Goal: Check status: Check status

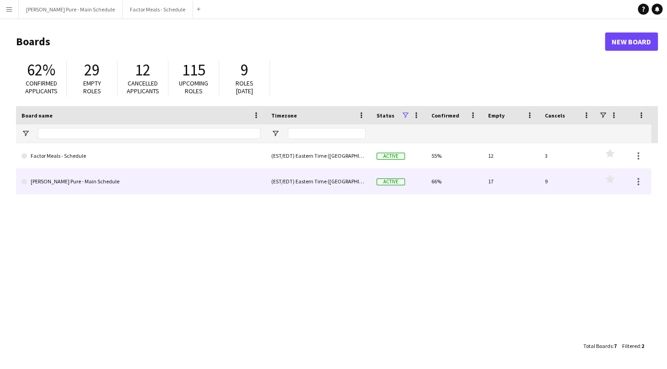
click at [55, 180] on link "[PERSON_NAME] Pure - Main Schedule" at bounding box center [141, 182] width 239 height 26
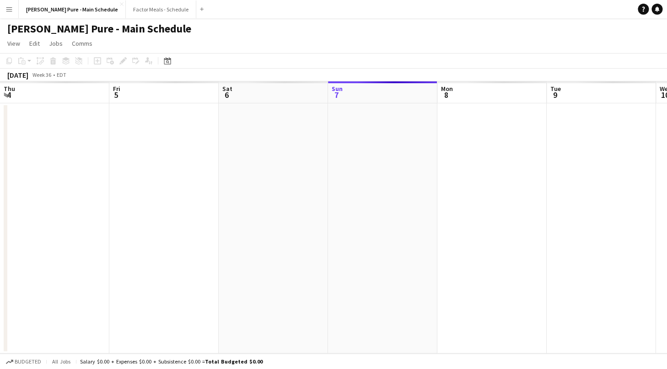
scroll to position [0, 219]
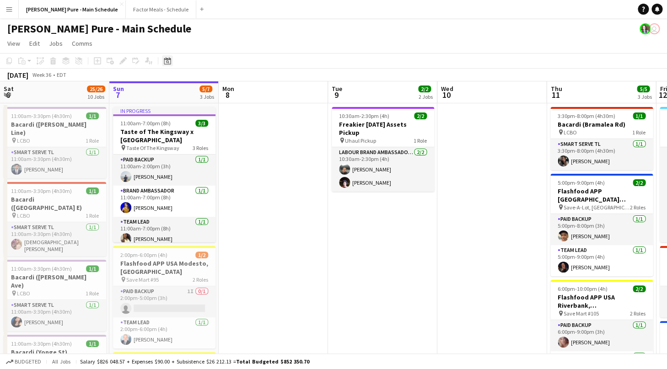
click at [171, 63] on icon at bounding box center [167, 60] width 7 height 7
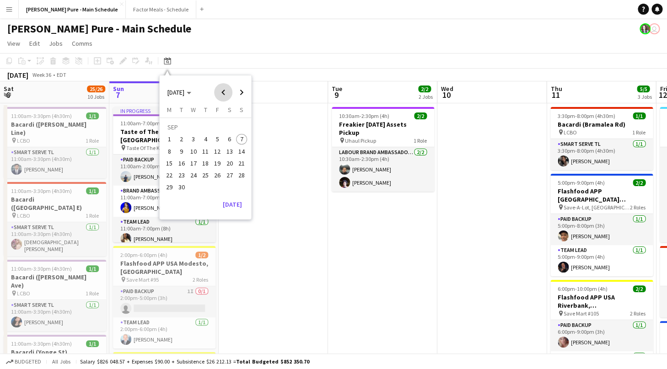
click at [227, 94] on span "Previous month" at bounding box center [223, 92] width 18 height 18
click at [206, 173] on span "24" at bounding box center [205, 175] width 11 height 11
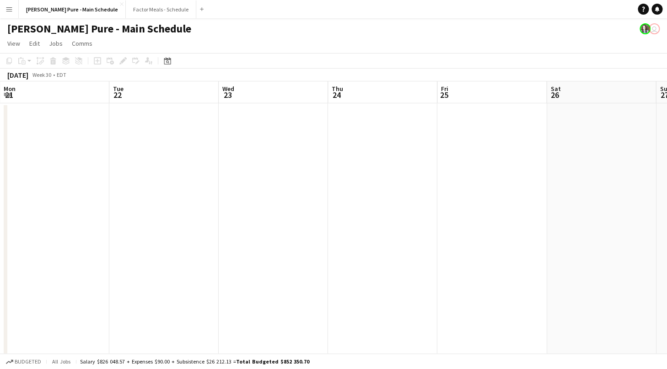
scroll to position [0, 314]
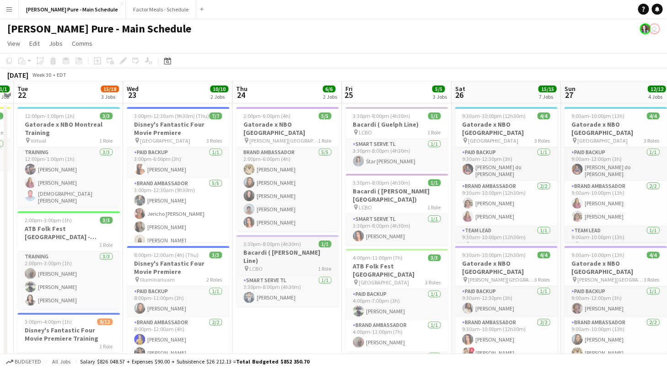
click at [277, 249] on h3 "Bacardi ( [PERSON_NAME] Line)" at bounding box center [287, 257] width 103 height 16
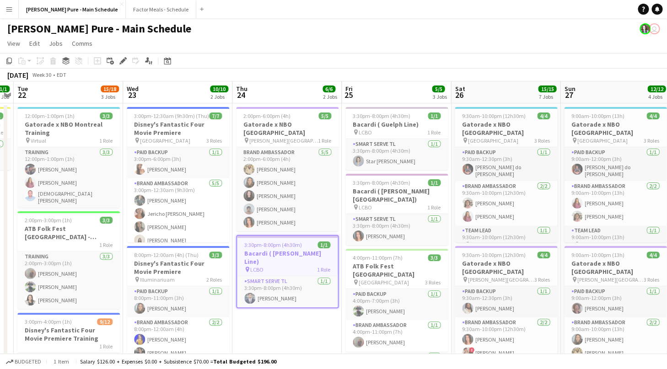
click at [277, 241] on app-job-card "3:30pm-8:00pm (4h30m) 1/1 Bacardi ( [PERSON_NAME] Line) pin LCBO 1 Role Smart S…" at bounding box center [287, 271] width 103 height 73
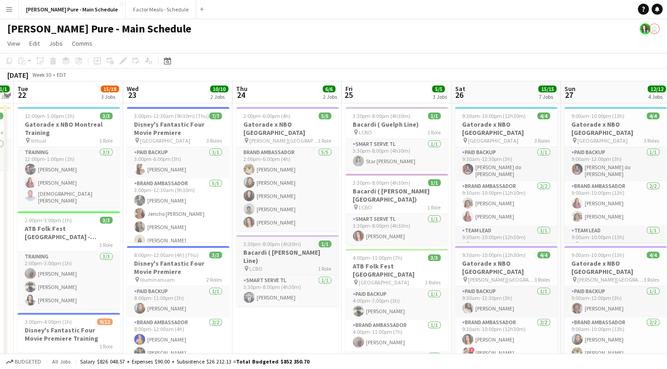
click at [277, 249] on h3 "Bacardi ( [PERSON_NAME] Line)" at bounding box center [287, 257] width 103 height 16
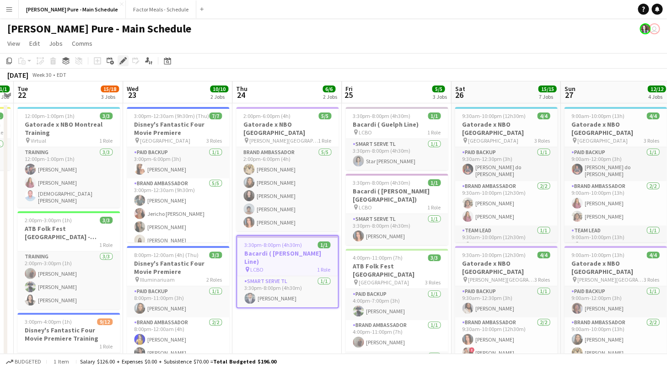
click at [122, 61] on icon at bounding box center [122, 61] width 5 height 5
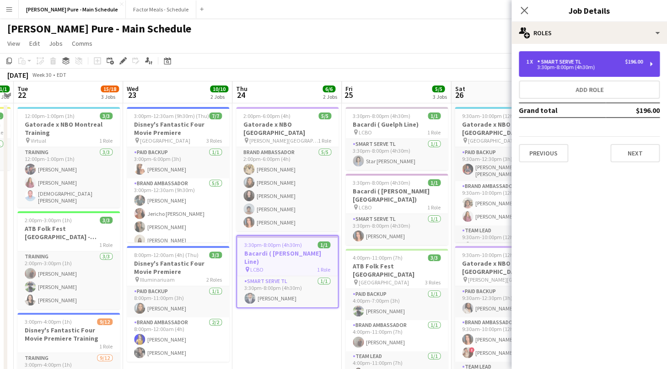
click at [548, 62] on div "Smart Serve TL" at bounding box center [561, 62] width 48 height 6
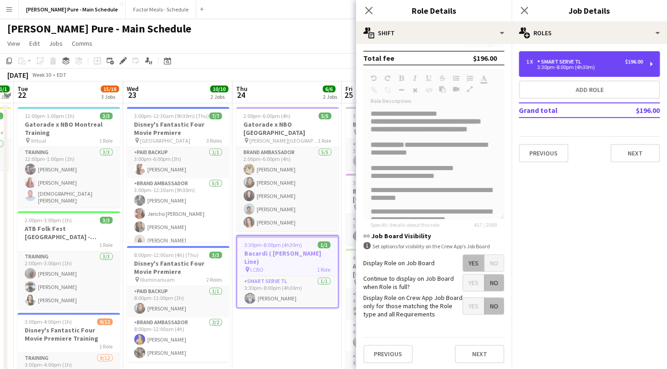
scroll to position [292, 0]
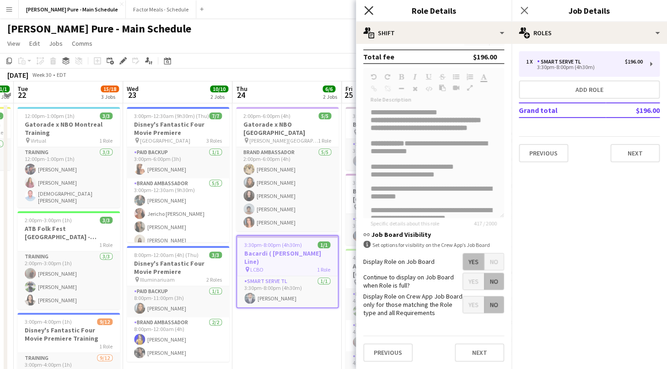
click at [370, 12] on icon at bounding box center [368, 10] width 9 height 9
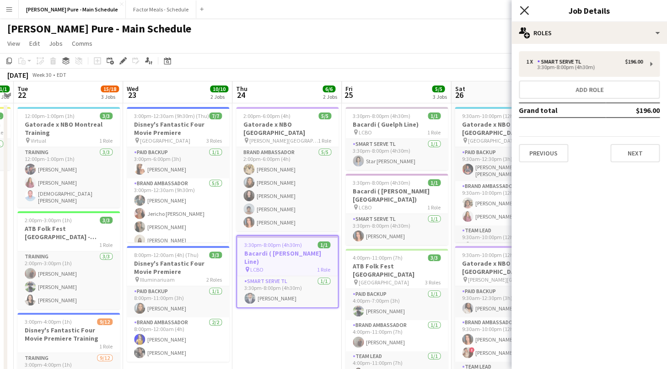
click at [526, 10] on icon "Close pop-in" at bounding box center [524, 10] width 9 height 9
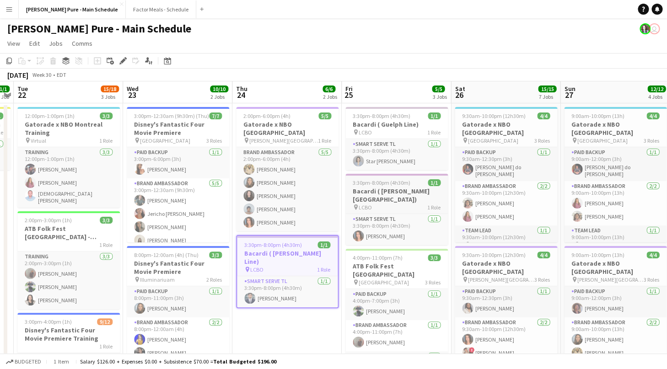
click at [392, 185] on span "3:30pm-8:00pm (4h30m)" at bounding box center [382, 182] width 58 height 7
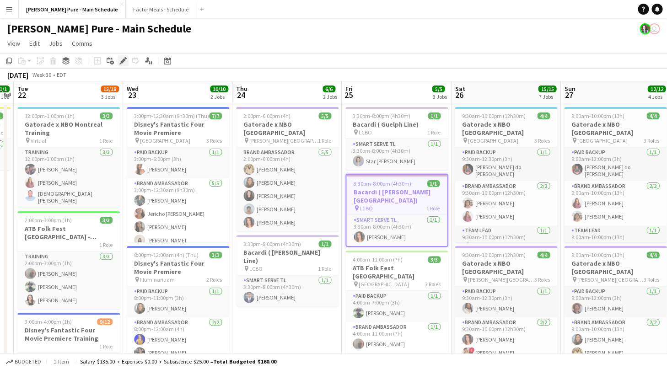
click at [124, 60] on icon at bounding box center [122, 61] width 5 height 5
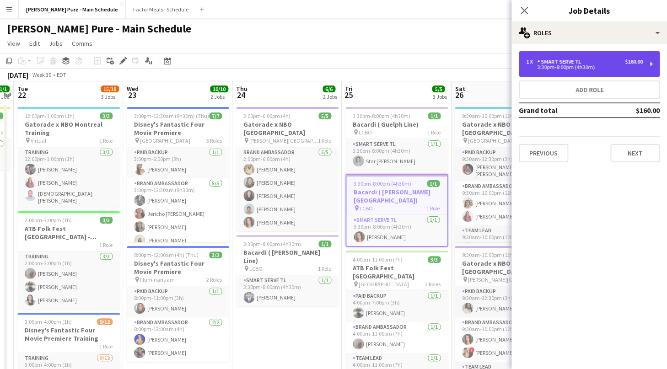
click at [569, 61] on div "Smart Serve TL" at bounding box center [561, 62] width 48 height 6
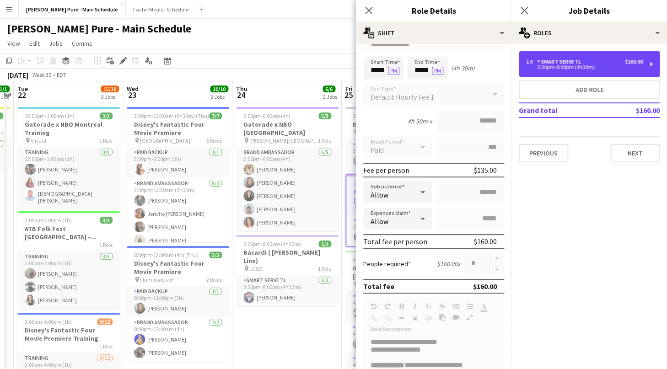
scroll to position [66, 0]
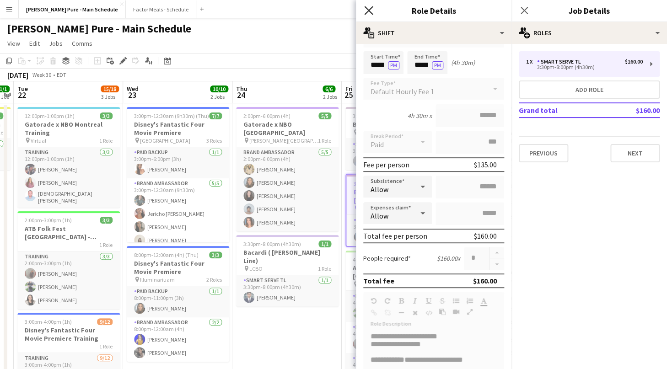
click at [371, 8] on icon at bounding box center [368, 10] width 9 height 9
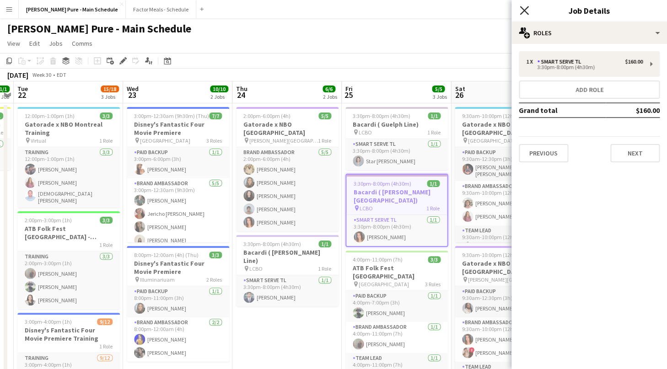
click at [522, 10] on icon "Close pop-in" at bounding box center [524, 10] width 9 height 9
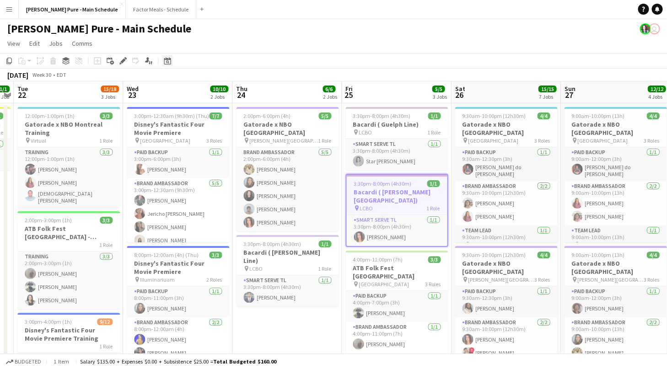
click at [168, 63] on icon at bounding box center [167, 61] width 3 height 3
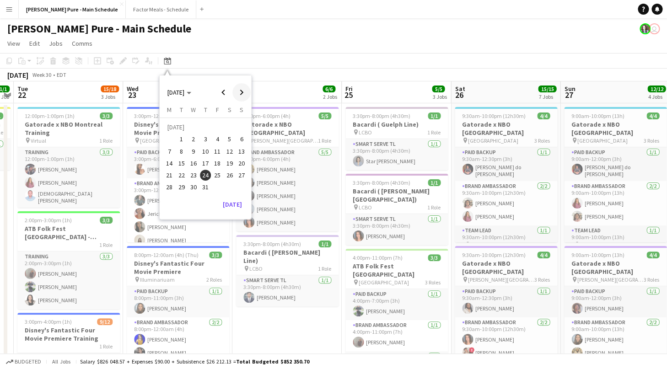
click at [245, 95] on span "Next month" at bounding box center [242, 92] width 18 height 18
click at [228, 139] on span "9" at bounding box center [229, 141] width 11 height 11
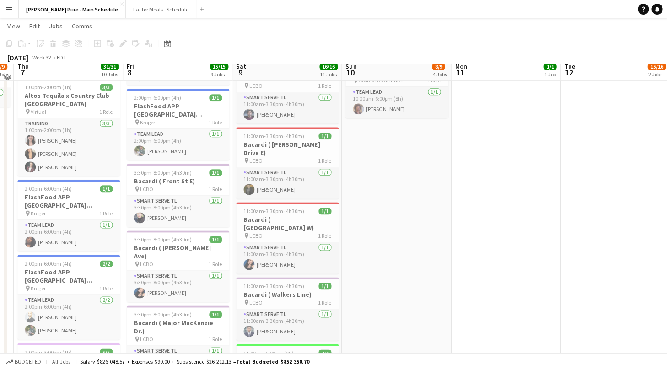
scroll to position [356, 0]
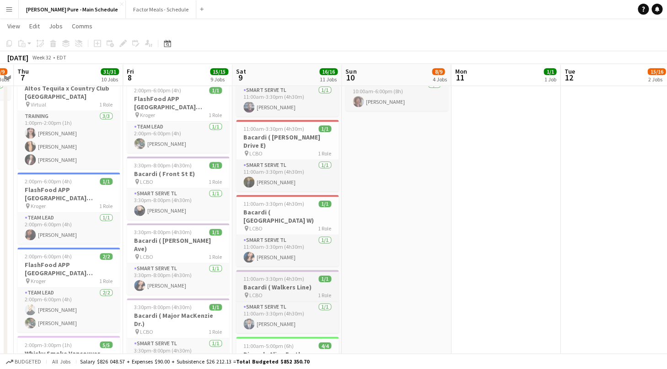
click at [275, 283] on h3 "Bacardi ( Walkers Line)" at bounding box center [287, 287] width 103 height 8
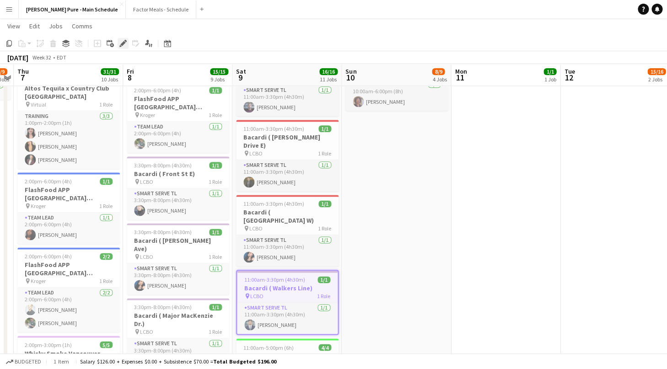
click at [120, 43] on icon "Edit" at bounding box center [122, 43] width 7 height 7
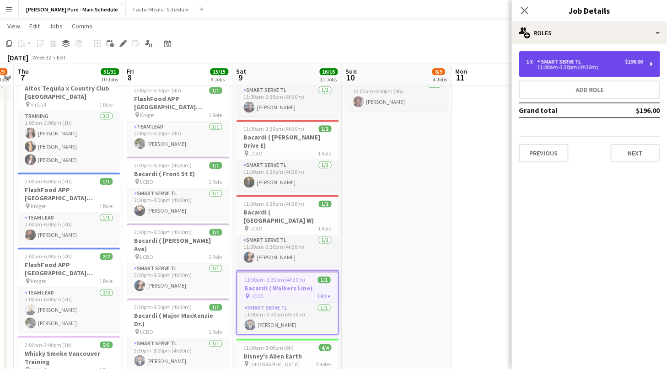
click at [562, 70] on div "11:00am-3:30pm (4h30m)" at bounding box center [584, 67] width 117 height 5
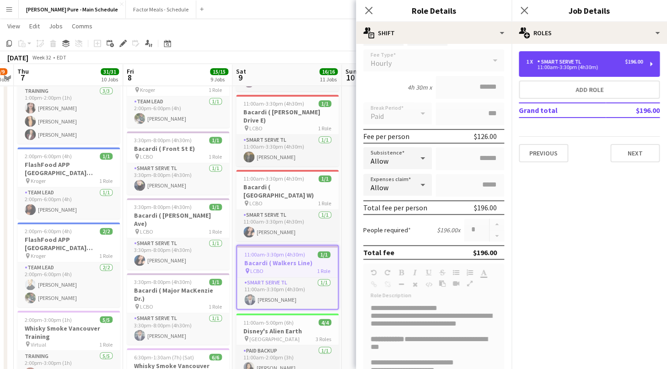
scroll to position [76, 0]
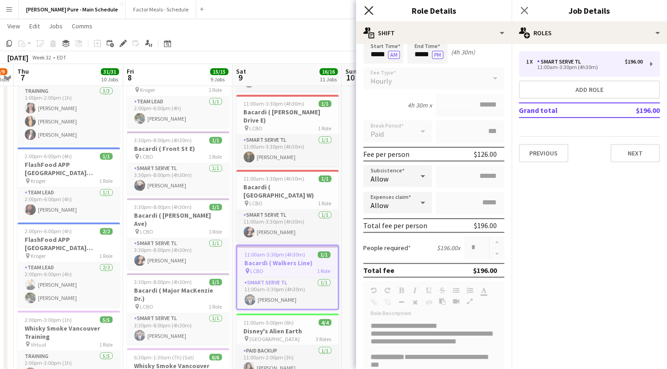
click at [371, 11] on icon "Close pop-in" at bounding box center [368, 10] width 9 height 9
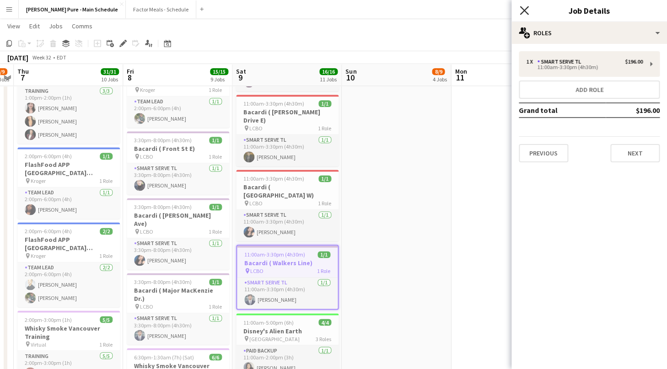
click at [525, 13] on icon "Close pop-in" at bounding box center [524, 10] width 9 height 9
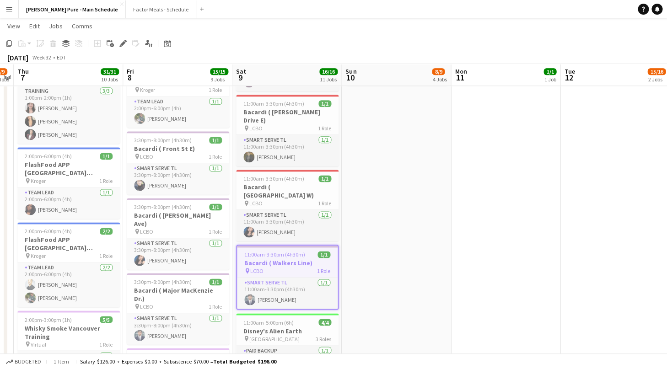
click at [279, 259] on h3 "Bacardi ( Walkers Line)" at bounding box center [287, 263] width 101 height 8
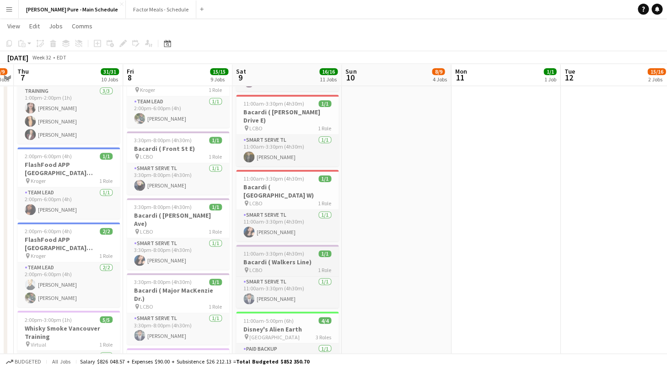
click at [279, 258] on h3 "Bacardi ( Walkers Line)" at bounding box center [287, 262] width 103 height 8
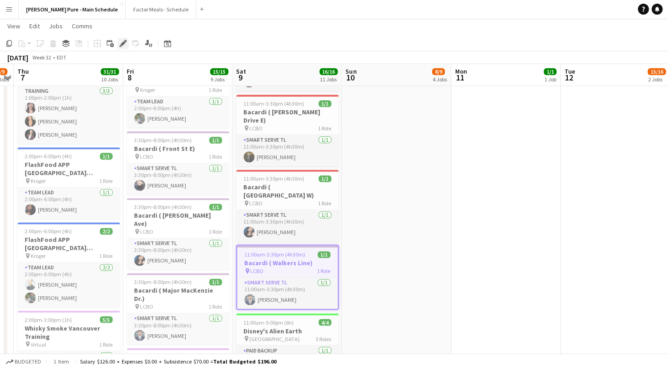
click at [124, 43] on icon at bounding box center [122, 43] width 5 height 5
